Goal: Information Seeking & Learning: Check status

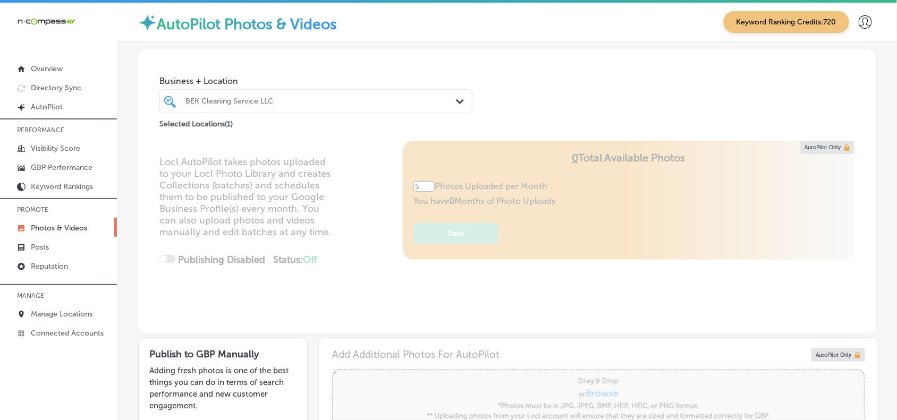
scroll to position [354, 0]
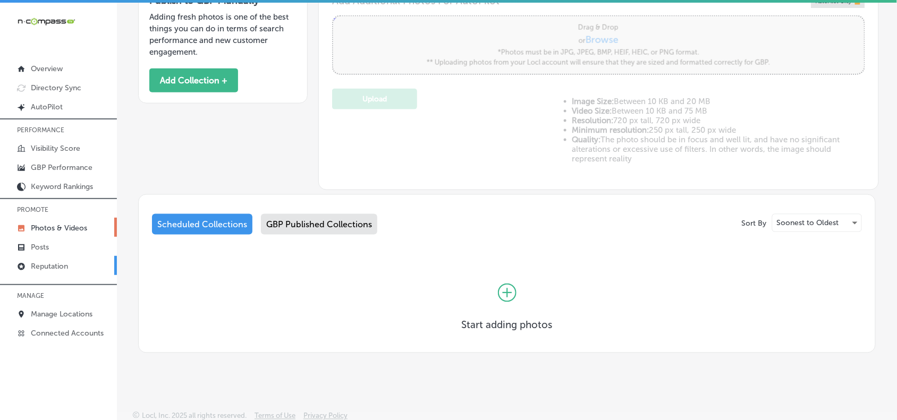
click at [56, 267] on p "Reputation" at bounding box center [49, 266] width 37 height 9
type textarea "x"
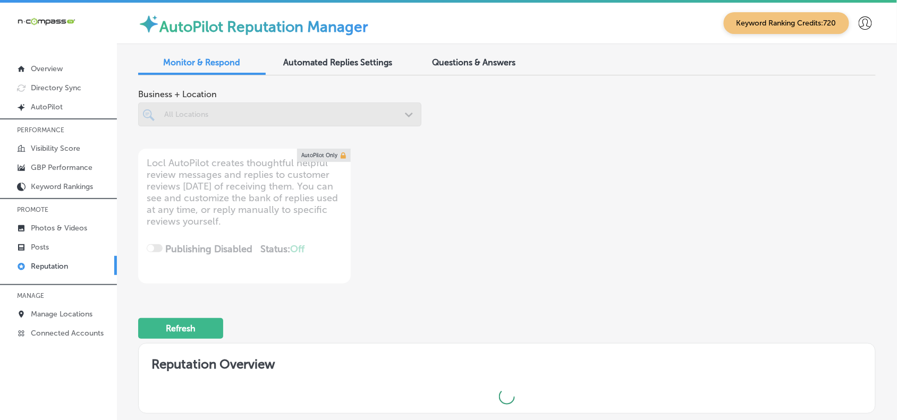
click at [456, 59] on span "Questions & Answers" at bounding box center [474, 62] width 83 height 10
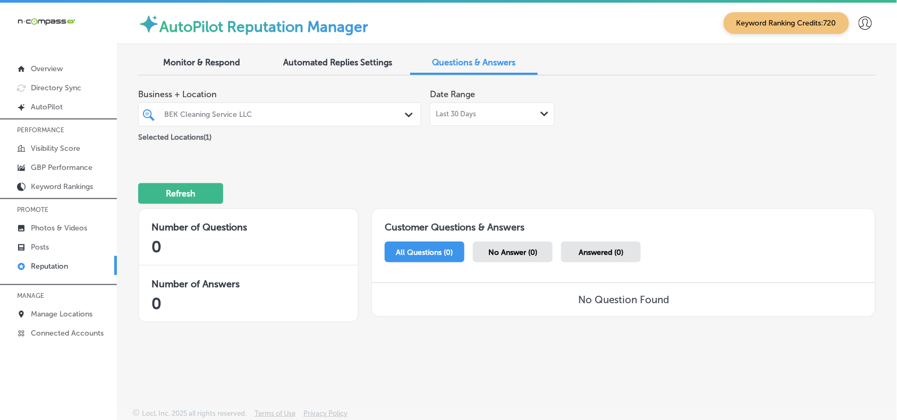
click at [355, 121] on div at bounding box center [268, 114] width 210 height 14
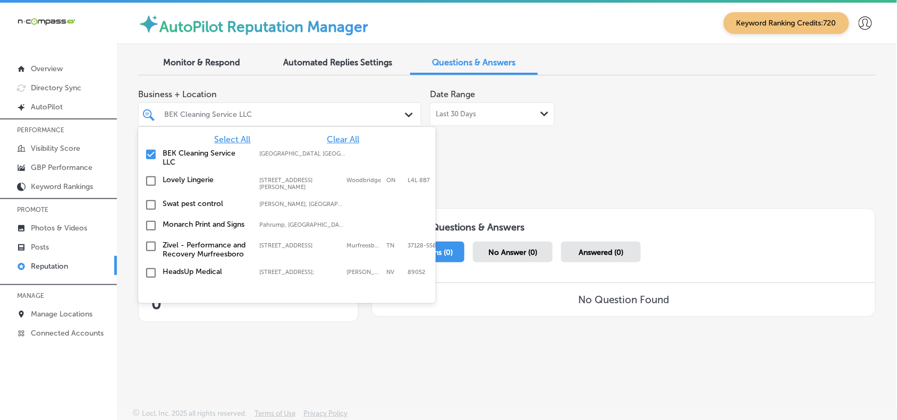
click at [335, 137] on span "Clear All" at bounding box center [343, 139] width 32 height 10
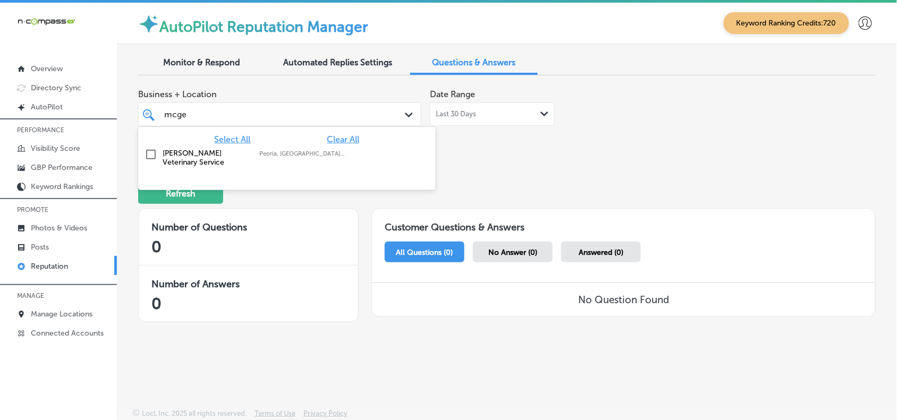
click at [336, 158] on div "[PERSON_NAME] Veterinary Service [GEOGRAPHIC_DATA], [GEOGRAPHIC_DATA], [GEOGRAP…" at bounding box center [270, 158] width 215 height 18
type input "mcge"
click at [533, 150] on div "Business + Location option focused, 2 of 168. 2 results available for search te…" at bounding box center [507, 207] width 738 height 247
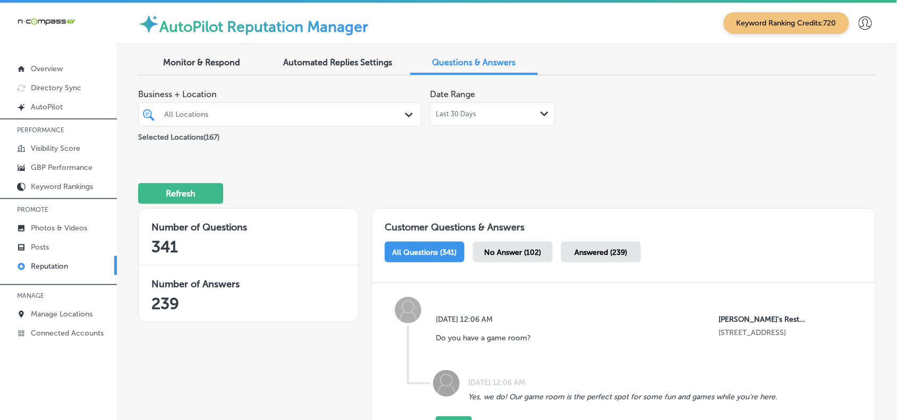
click at [352, 115] on div "All Locations" at bounding box center [285, 114] width 242 height 9
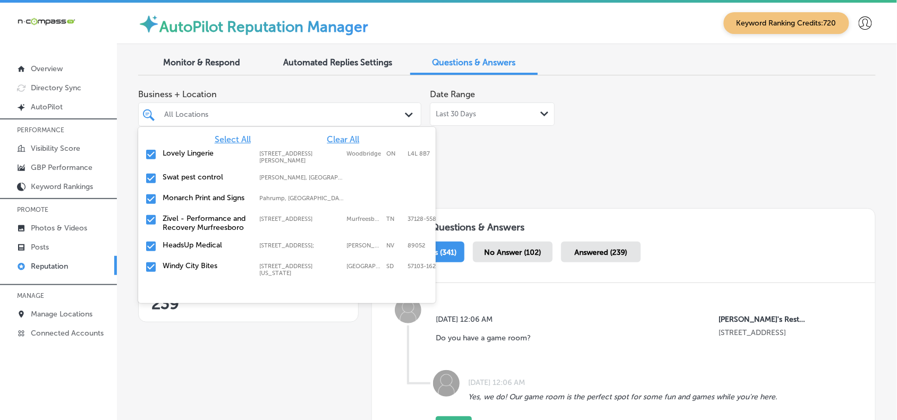
click at [344, 139] on span "Clear All" at bounding box center [343, 139] width 32 height 10
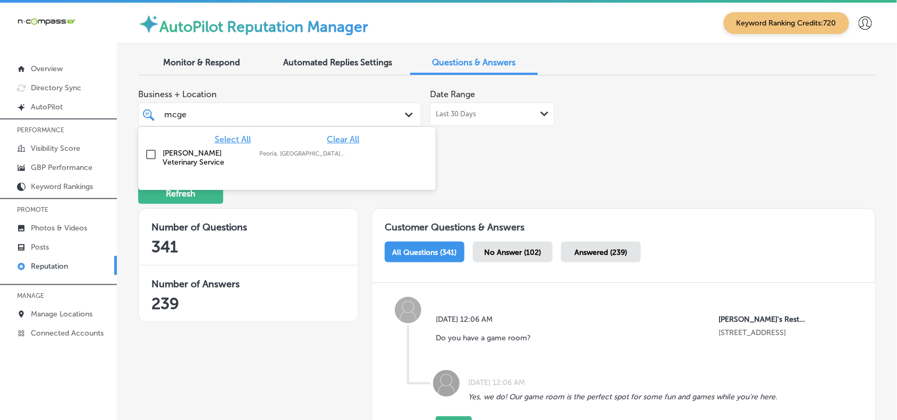
click at [338, 149] on div "[PERSON_NAME] Veterinary Service [GEOGRAPHIC_DATA], [GEOGRAPHIC_DATA], [GEOGRAP…" at bounding box center [270, 158] width 215 height 18
click at [630, 173] on div "Refresh" at bounding box center [507, 189] width 738 height 55
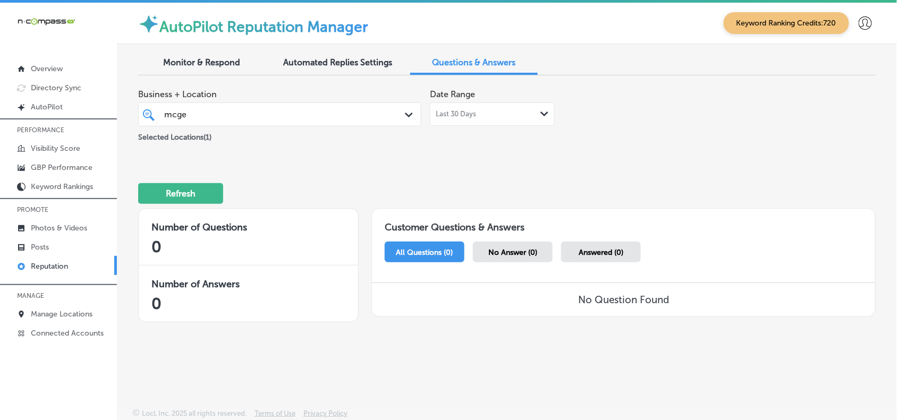
click at [508, 123] on div "Last 30 Days Path Created with Sketch." at bounding box center [492, 114] width 125 height 23
click at [384, 117] on div "[PERSON_NAME]" at bounding box center [280, 114] width 242 height 16
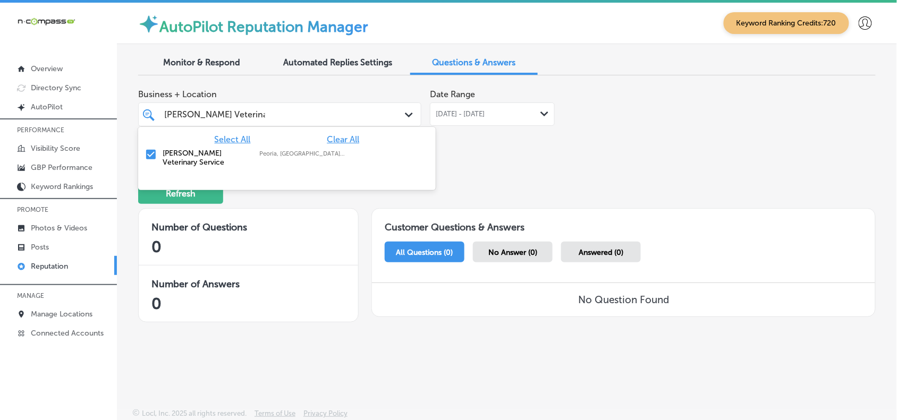
type input "[PERSON_NAME] Veterinary Service"
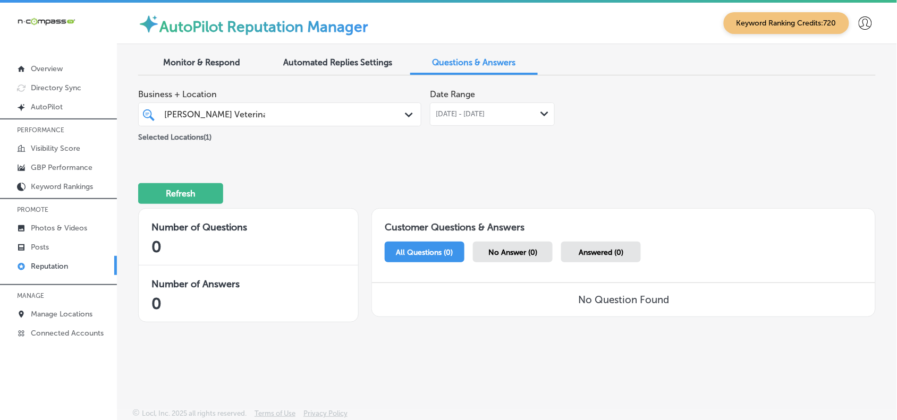
click at [590, 151] on div "Business + Location [PERSON_NAME] Veterinary Service [PERSON_NAME] Veterinary S…" at bounding box center [507, 207] width 738 height 247
click at [539, 109] on div "[DATE] - [DATE] Path Created with Sketch." at bounding box center [492, 114] width 125 height 23
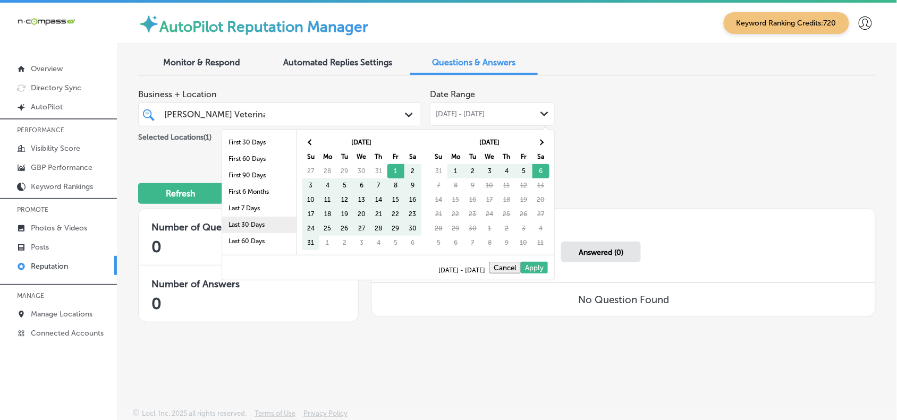
click at [256, 225] on li "Last 30 Days" at bounding box center [259, 225] width 74 height 16
